Goal: Task Accomplishment & Management: Use online tool/utility

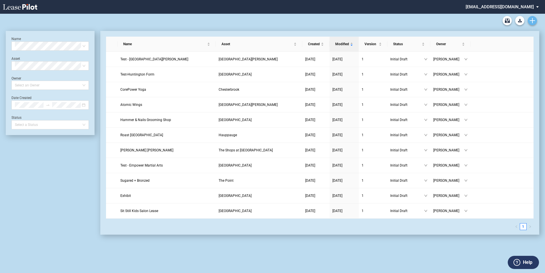
click at [533, 17] on link "Create new document" at bounding box center [532, 20] width 9 height 9
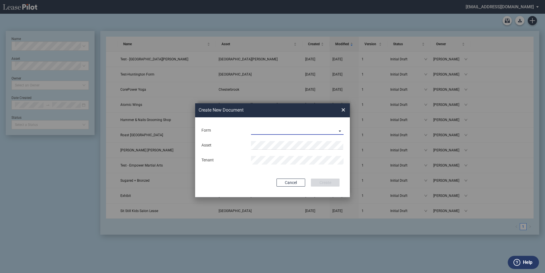
click at [340, 130] on md-select "Long Retail Lease Long Retail Lease Santana Row Long Retail Lease Hoboken Long …" at bounding box center [297, 130] width 93 height 9
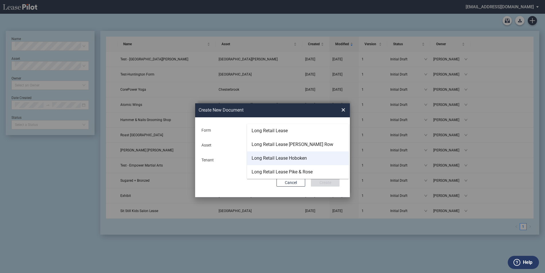
click at [298, 156] on div "Long Retail Lease Hoboken" at bounding box center [278, 158] width 55 height 6
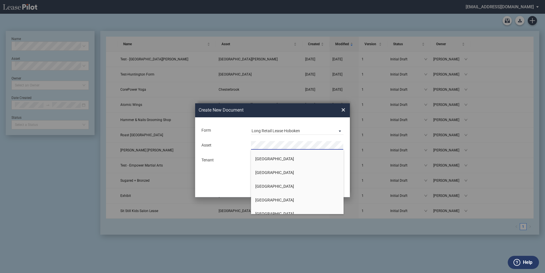
scroll to position [945, 0]
click at [285, 177] on li "Hoboken" at bounding box center [297, 174] width 93 height 14
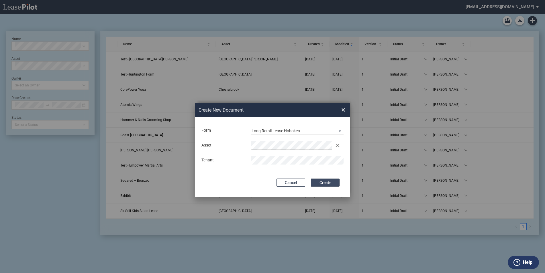
click at [327, 182] on button "Create" at bounding box center [325, 183] width 29 height 8
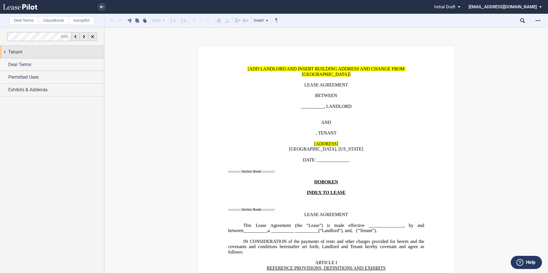
click at [3, 53] on div "Tenant" at bounding box center [52, 52] width 104 height 12
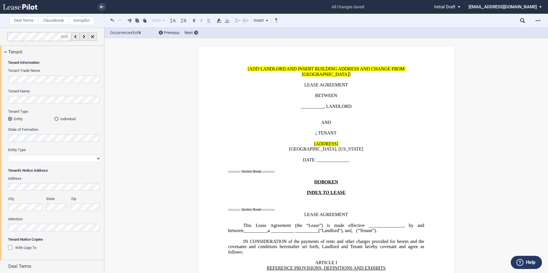
click at [97, 159] on select "Corporation Limited Liability Company General Partnership Limited Partnership O…" at bounding box center [54, 158] width 93 height 7
select select "limited liability company"
click at [8, 155] on select "Corporation Limited Liability Company General Partnership Limited Partnership O…" at bounding box center [54, 158] width 93 height 7
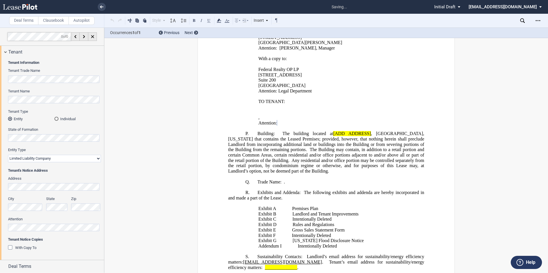
scroll to position [527, 0]
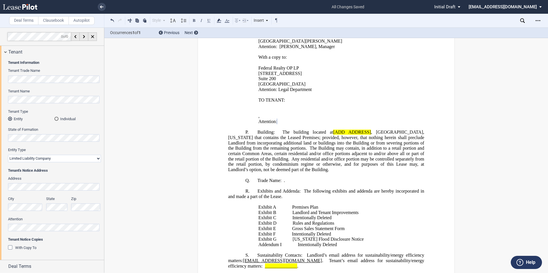
click at [65, 235] on div "Address City State Zip Attention" at bounding box center [54, 206] width 93 height 61
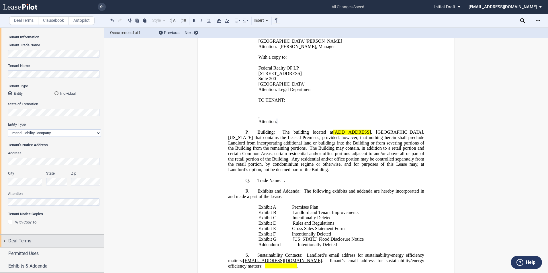
click at [4, 241] on div "Deal Terms" at bounding box center [52, 241] width 104 height 12
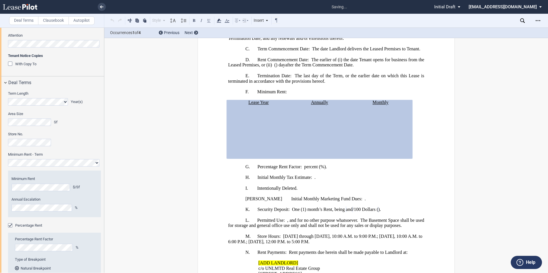
scroll to position [197, 0]
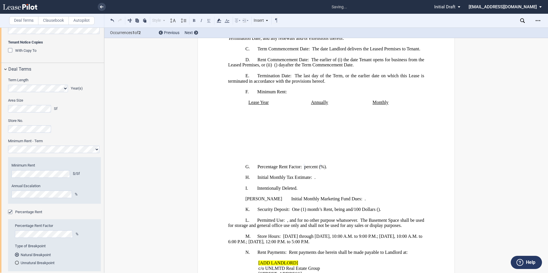
click at [72, 251] on div "Type of Breakpoint Natural Breakpoint Unnatural Breakpoint" at bounding box center [56, 258] width 82 height 28
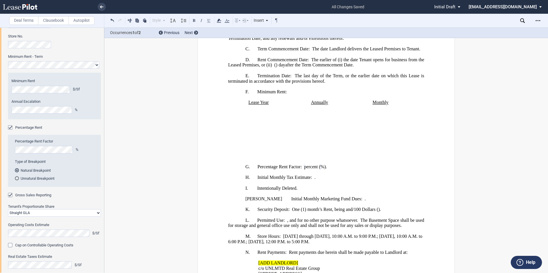
scroll to position [283, 0]
click at [97, 211] on select "Straight GLA Net Major" at bounding box center [54, 211] width 93 height 7
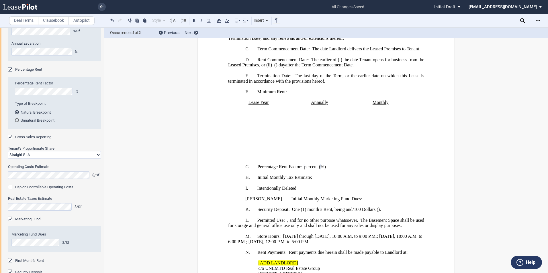
scroll to position [341, 0]
click at [9, 218] on div "Marketing Fund" at bounding box center [11, 219] width 6 height 6
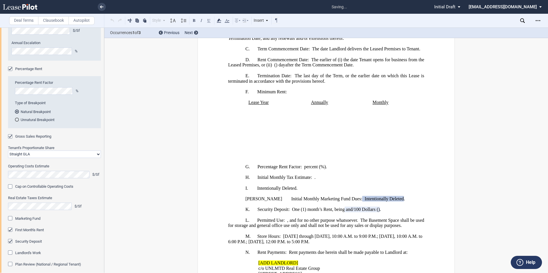
click at [9, 241] on div "Security Deposit" at bounding box center [11, 242] width 6 height 6
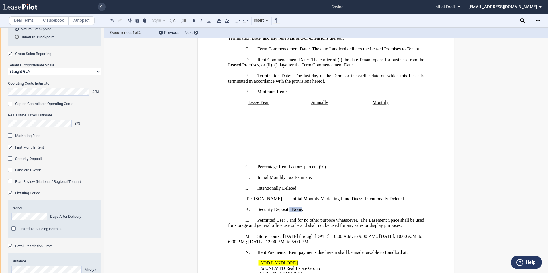
scroll to position [426, 0]
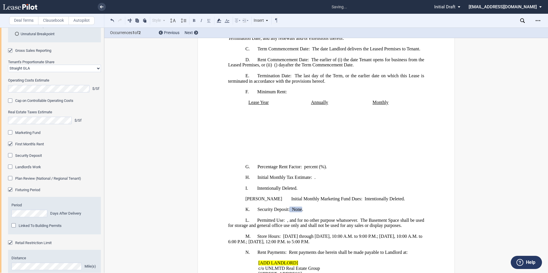
click at [9, 165] on div "Landlord's Work" at bounding box center [11, 168] width 6 height 6
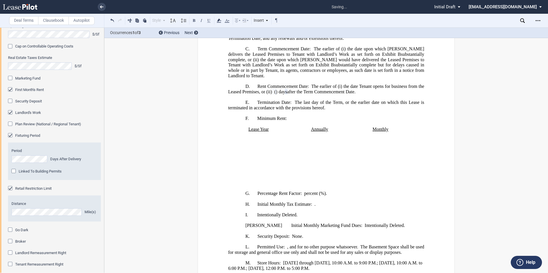
scroll to position [510, 0]
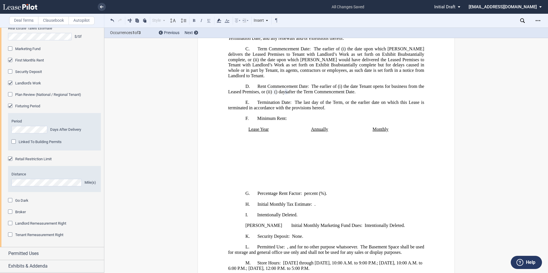
click at [11, 212] on div "Broker" at bounding box center [11, 213] width 6 height 6
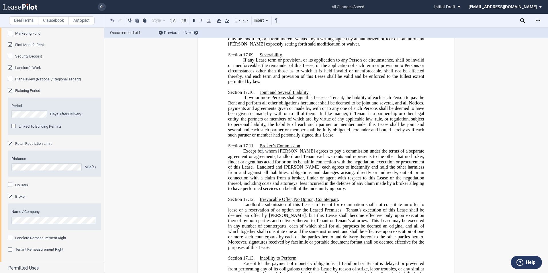
scroll to position [540, 0]
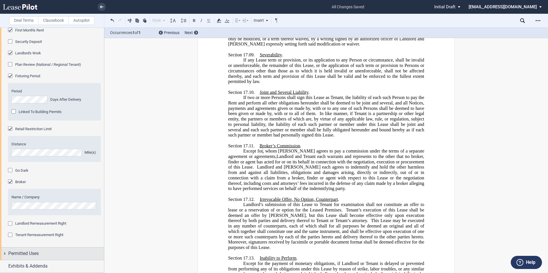
click at [4, 253] on div "Permitted Uses" at bounding box center [52, 254] width 104 height 12
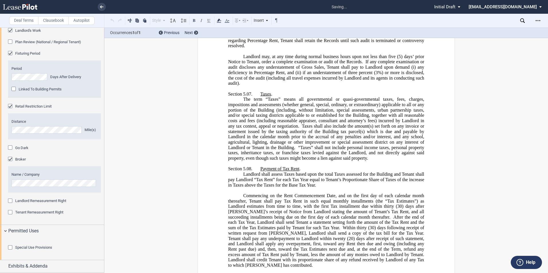
scroll to position [420, 0]
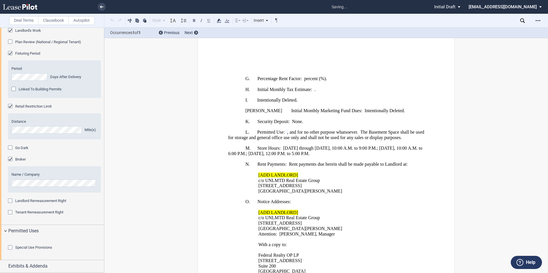
click at [9, 249] on div "Special Use Provisions" at bounding box center [11, 248] width 6 height 6
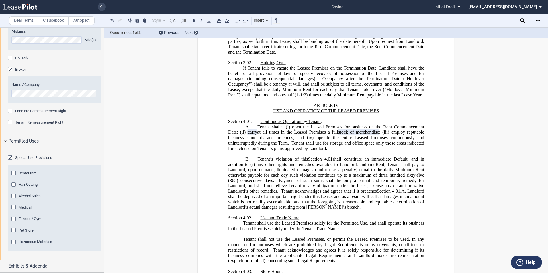
scroll to position [684, 0]
click at [10, 157] on div "Special Use Provisions" at bounding box center [11, 159] width 6 height 6
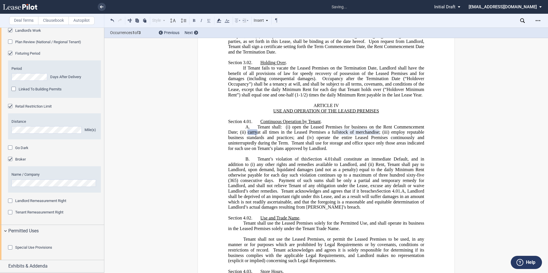
scroll to position [595, 0]
click at [5, 266] on div "Exhibits & Addenda" at bounding box center [52, 266] width 104 height 12
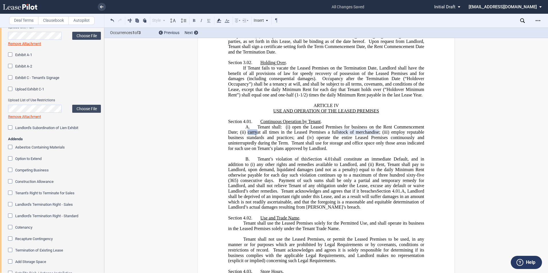
scroll to position [824, 0]
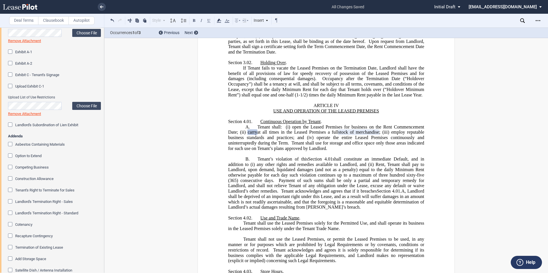
click at [11, 182] on div "Construction Allowance" at bounding box center [11, 179] width 6 height 6
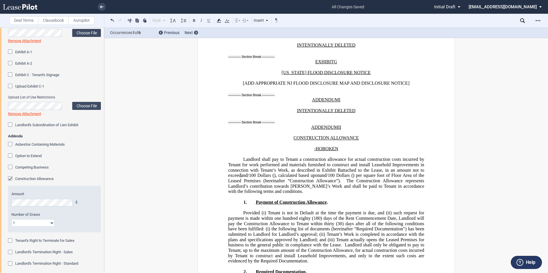
scroll to position [9605, 0]
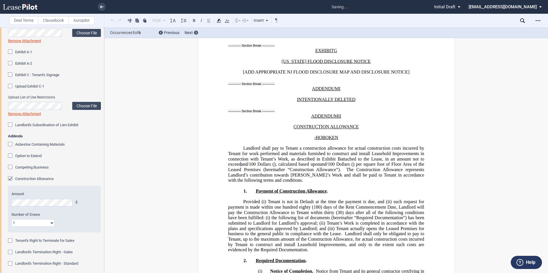
click at [38, 227] on select "1 Multiple" at bounding box center [32, 222] width 43 height 7
click at [11, 227] on select "1 Multiple" at bounding box center [32, 222] width 43 height 7
click at [75, 227] on div "Number of Draws 1 Multiple" at bounding box center [54, 219] width 86 height 15
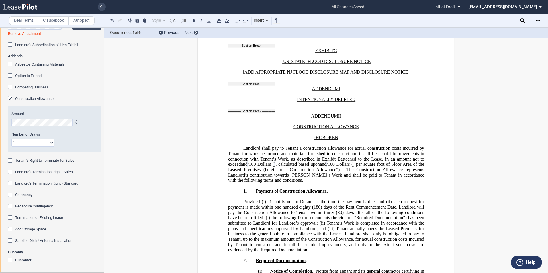
scroll to position [935, 0]
click at [9, 160] on div "Tenant's Right to Terminate for Sales" at bounding box center [11, 161] width 6 height 6
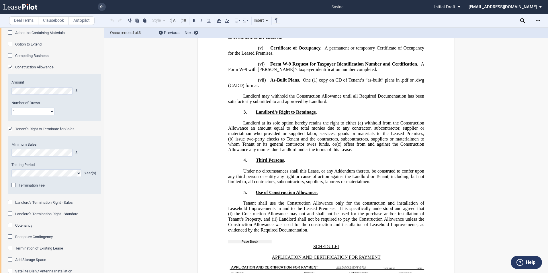
scroll to position [11019, 0]
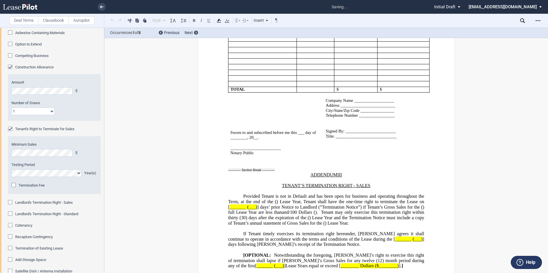
click at [14, 189] on div "Termination Fee" at bounding box center [14, 186] width 6 height 6
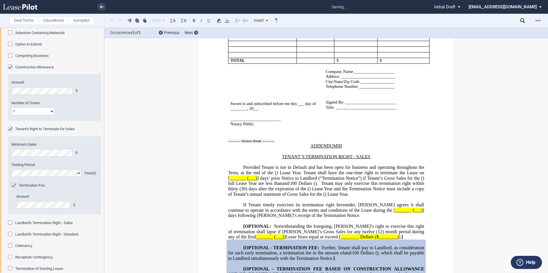
scroll to position [11078, 0]
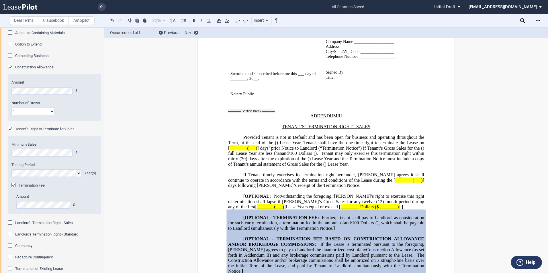
click at [80, 188] on div "Termination Fee" at bounding box center [54, 186] width 86 height 6
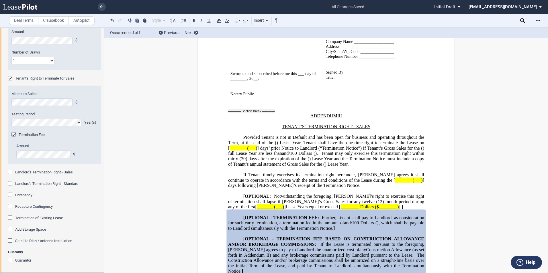
scroll to position [1018, 0]
click at [537, 22] on icon "Open Lease options menu" at bounding box center [537, 20] width 5 height 5
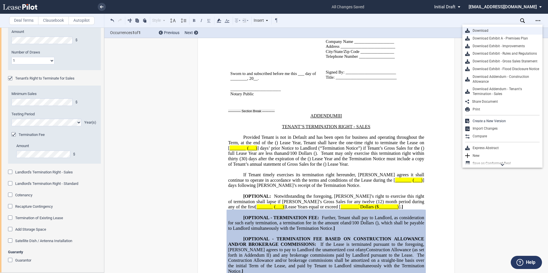
click at [488, 29] on div "Download" at bounding box center [504, 30] width 70 height 5
